Goal: Book appointment/travel/reservation

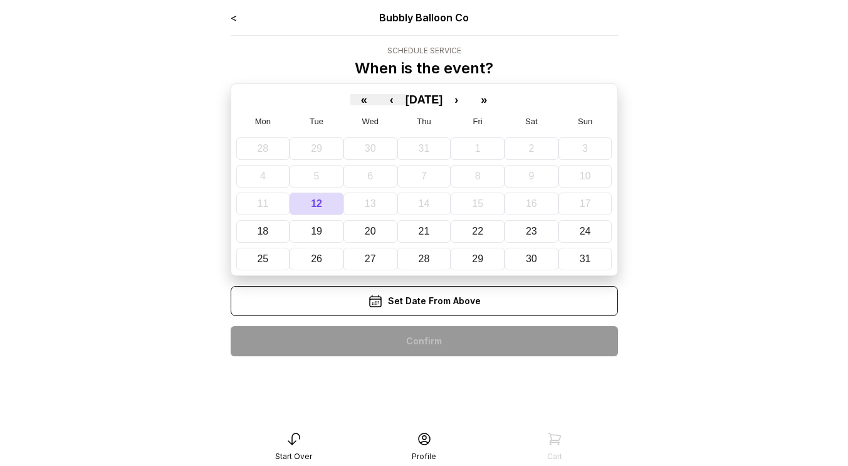
click at [229, 19] on div "< Bubbly Balloon Co Schedule Service When is the event? « ‹ [DATE] › » Mon Tue …" at bounding box center [424, 233] width 407 height 466
click at [233, 18] on link "<" at bounding box center [234, 17] width 6 height 13
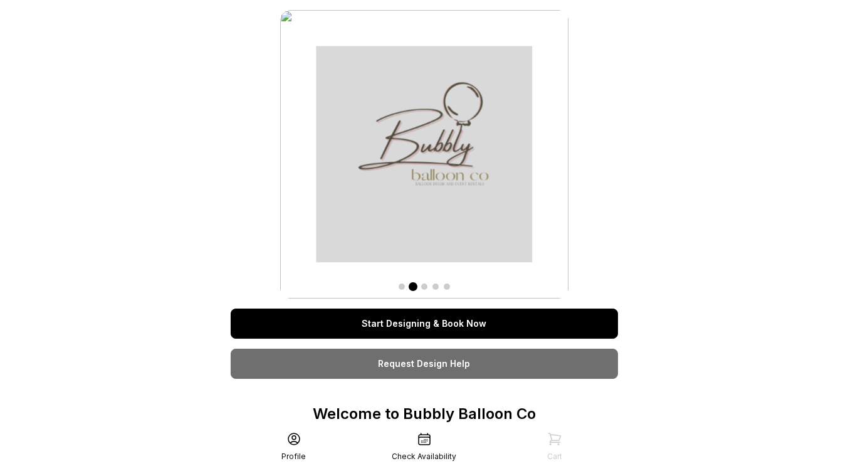
click at [417, 286] on span at bounding box center [413, 286] width 9 height 9
click at [402, 287] on span at bounding box center [401, 286] width 6 height 6
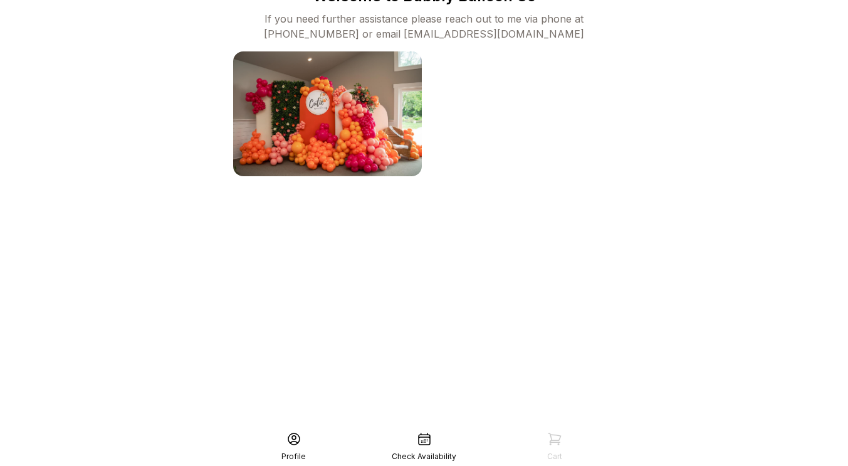
scroll to position [508, 0]
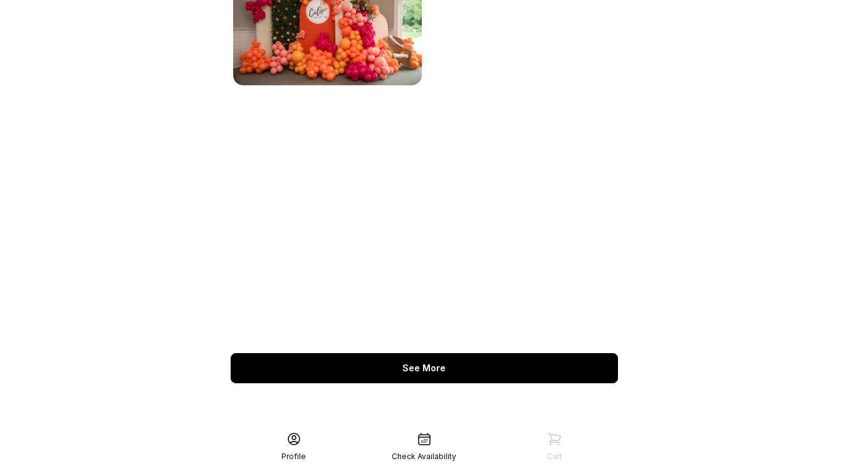
click at [451, 372] on div "See More" at bounding box center [424, 368] width 387 height 30
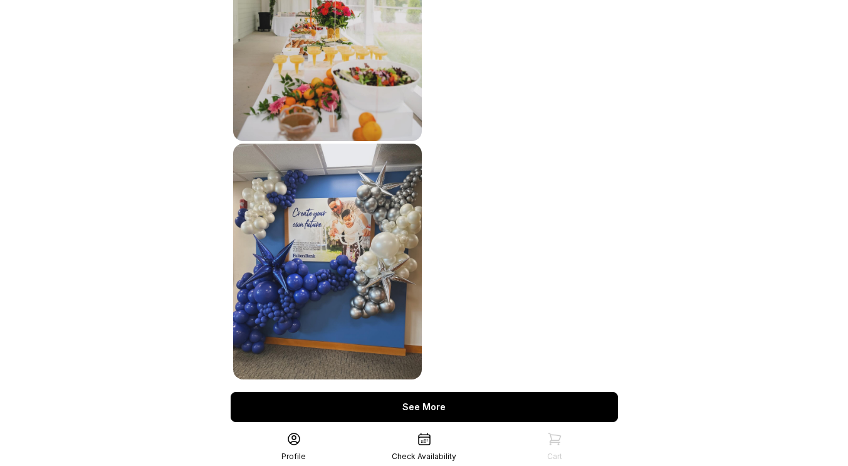
scroll to position [887, 0]
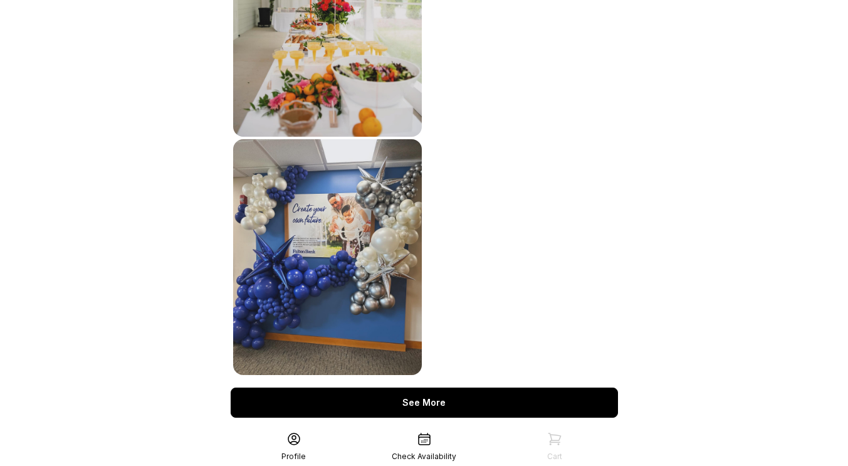
click at [429, 400] on div "See More" at bounding box center [424, 402] width 387 height 30
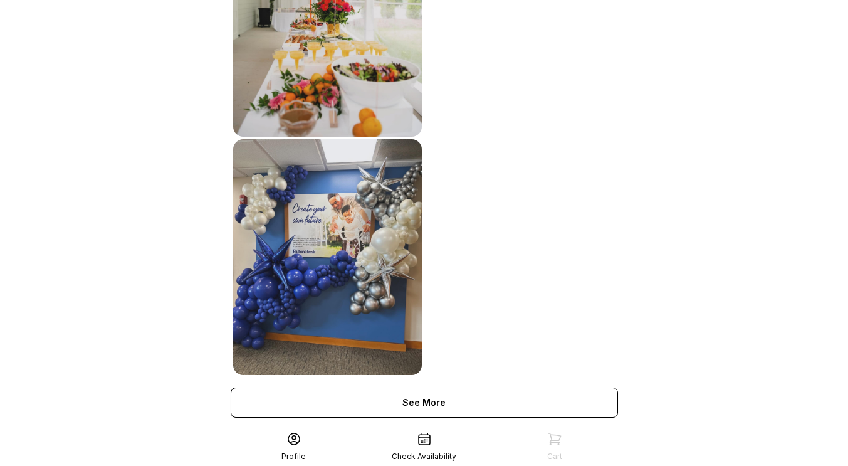
scroll to position [921, 0]
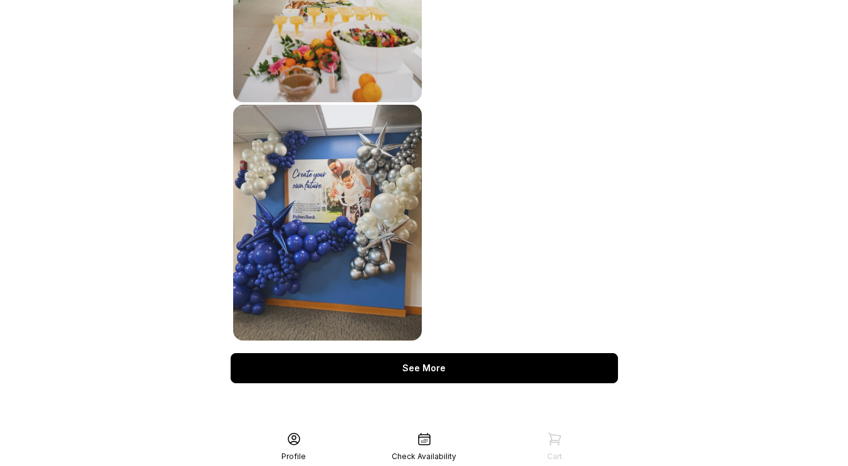
click at [431, 368] on div "See More" at bounding box center [424, 368] width 387 height 30
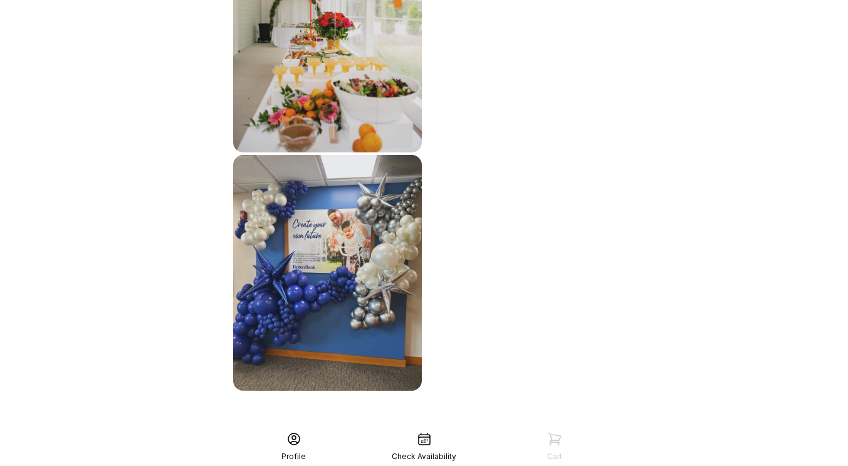
click at [284, 443] on div "Profile" at bounding box center [294, 446] width 130 height 30
